Goal: Obtain resource: Obtain resource

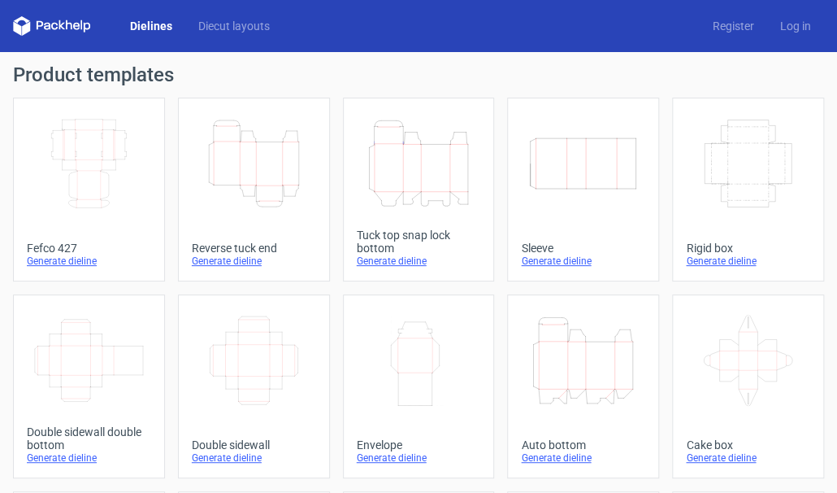
click at [250, 168] on icon "Height Depth Width" at bounding box center [253, 163] width 111 height 91
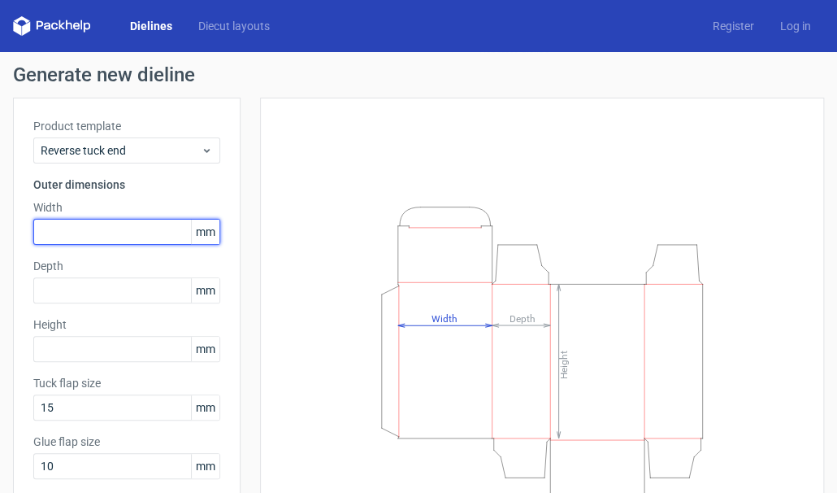
click at [71, 228] on input "text" at bounding box center [126, 232] width 187 height 26
type input "75"
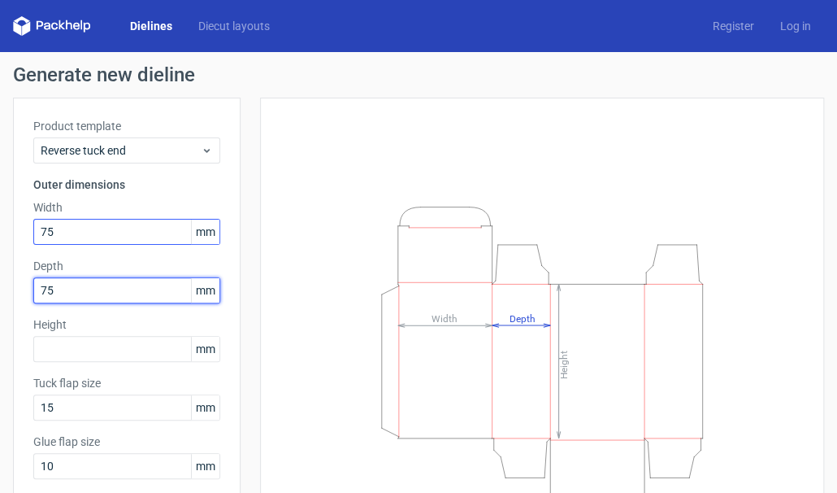
type input "75"
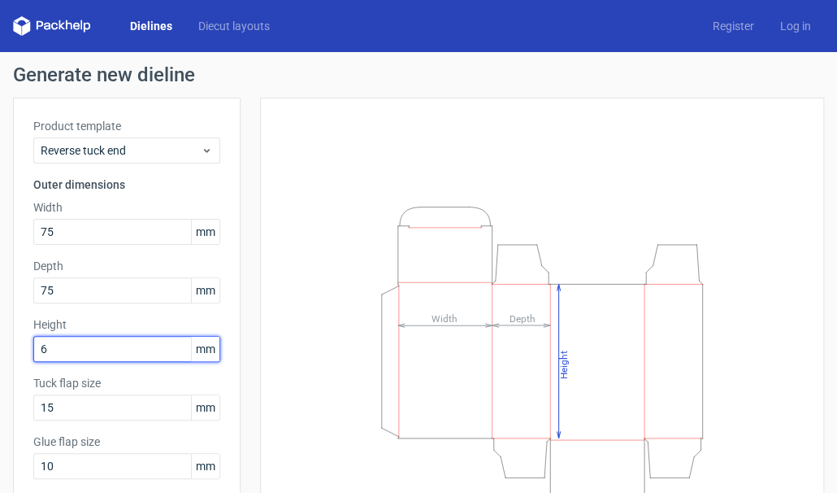
type input "6"
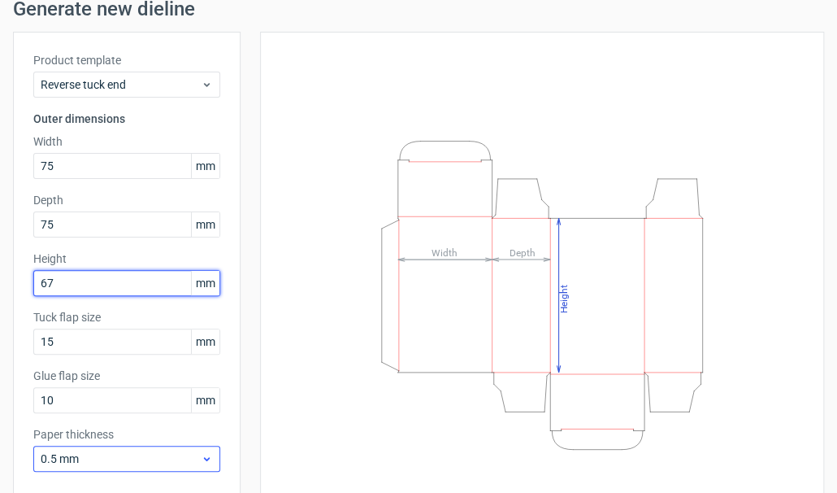
scroll to position [73, 0]
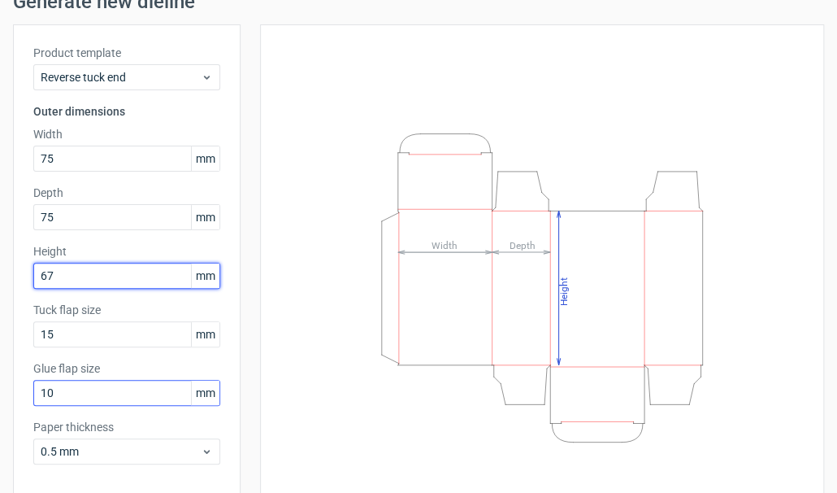
type input "67"
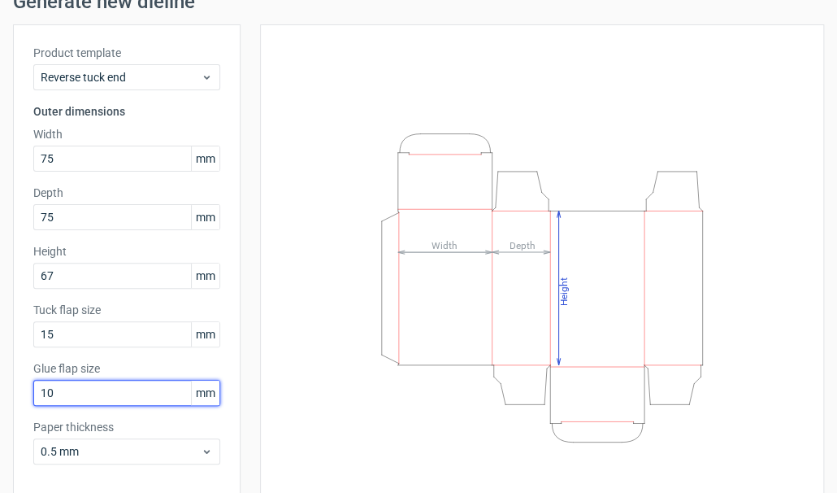
click at [117, 393] on input "10" at bounding box center [126, 393] width 187 height 26
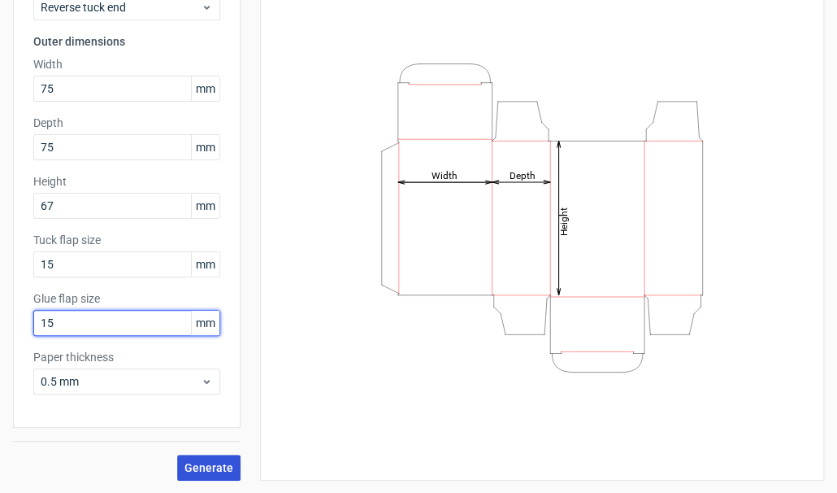
type input "15"
click at [211, 471] on span "Generate" at bounding box center [208, 467] width 49 height 11
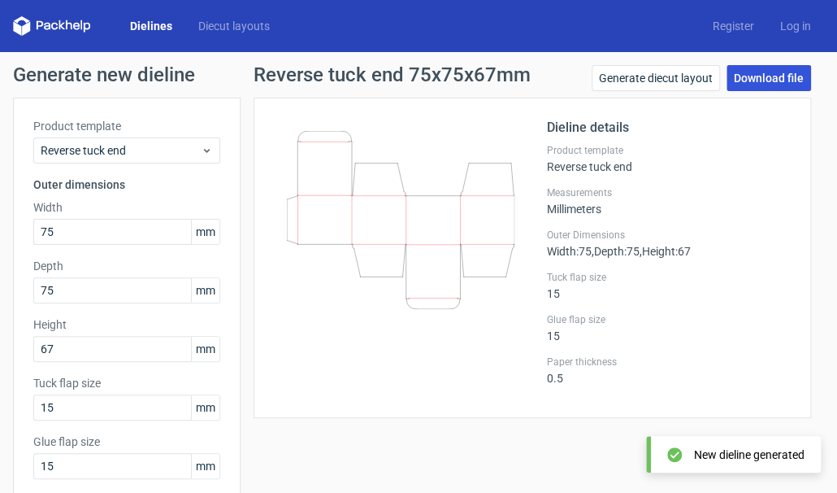
click at [750, 69] on link "Download file" at bounding box center [769, 78] width 85 height 26
